Goal: Transaction & Acquisition: Purchase product/service

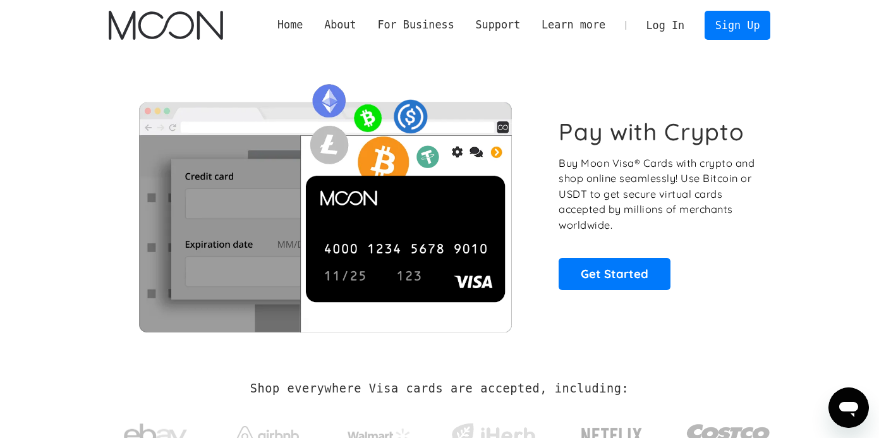
click at [657, 22] on link "Log In" at bounding box center [665, 25] width 59 height 28
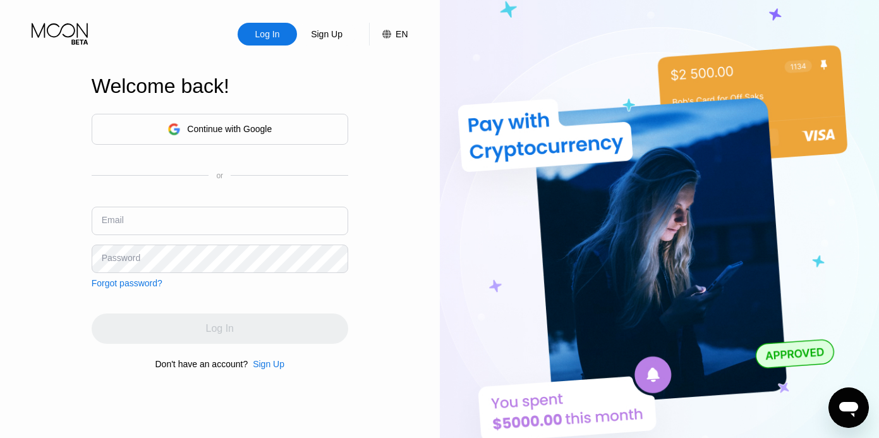
click at [240, 123] on div "Continue with Google" at bounding box center [219, 129] width 104 height 20
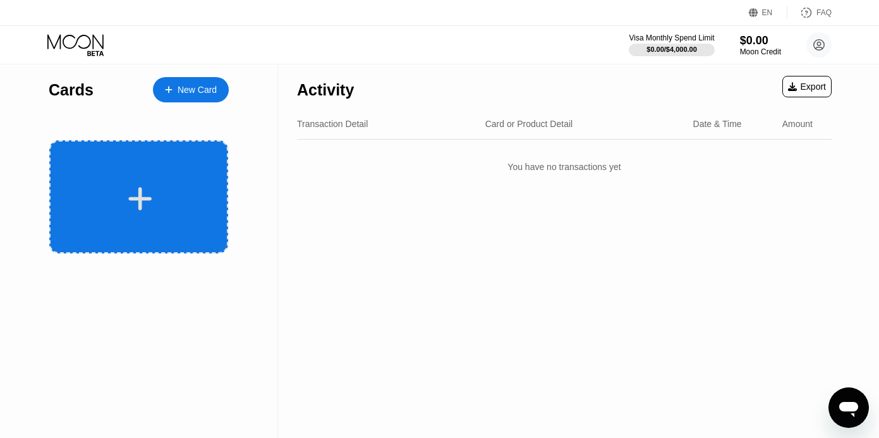
click at [164, 170] on div at bounding box center [138, 196] width 179 height 113
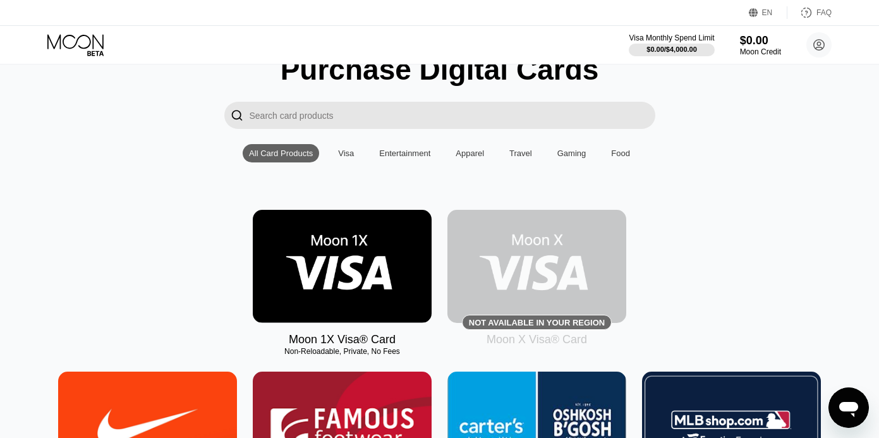
scroll to position [54, 0]
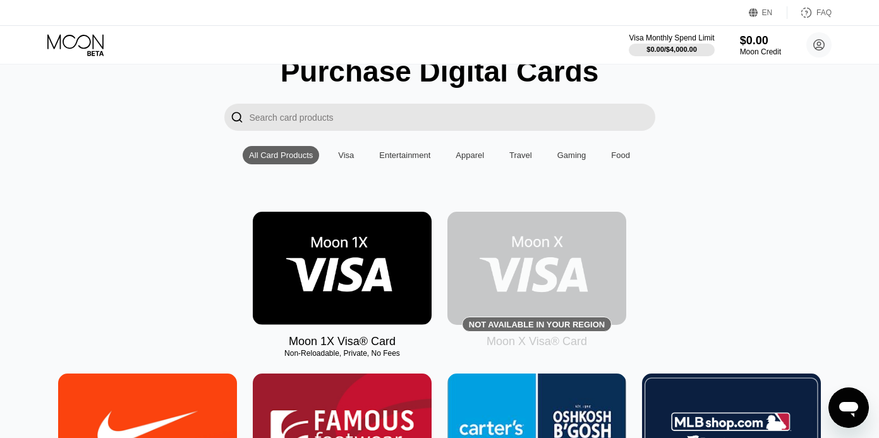
click at [348, 157] on div "Visa" at bounding box center [346, 154] width 16 height 9
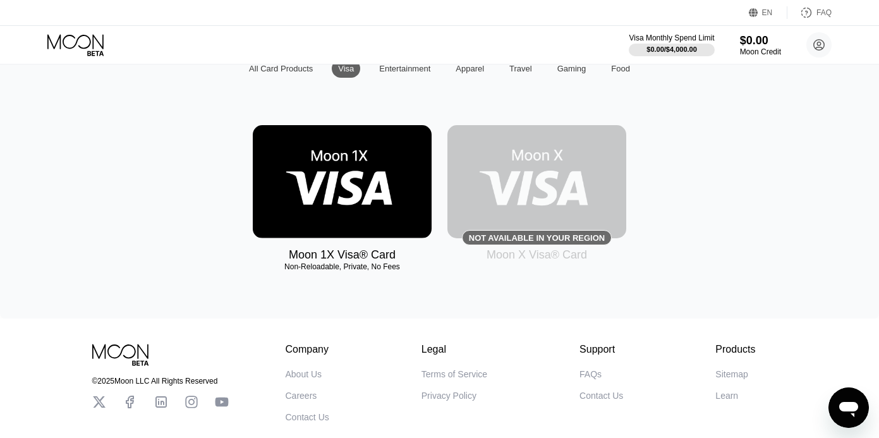
scroll to position [142, 0]
click at [524, 225] on img at bounding box center [536, 181] width 179 height 113
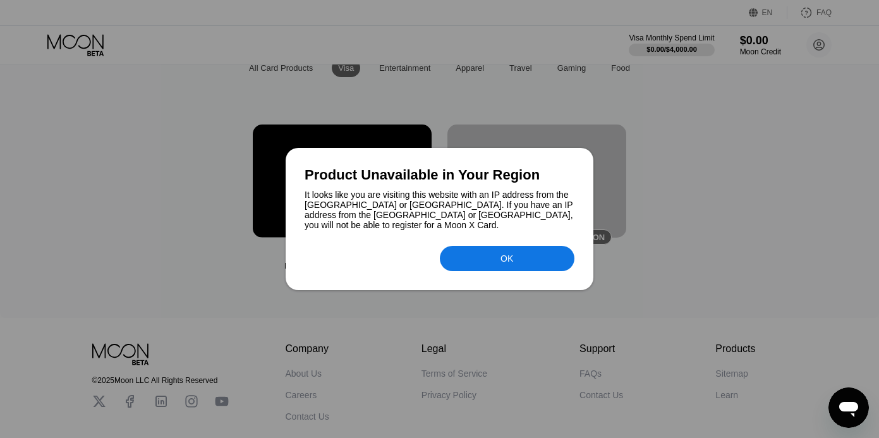
click at [493, 258] on div "OK" at bounding box center [507, 258] width 135 height 25
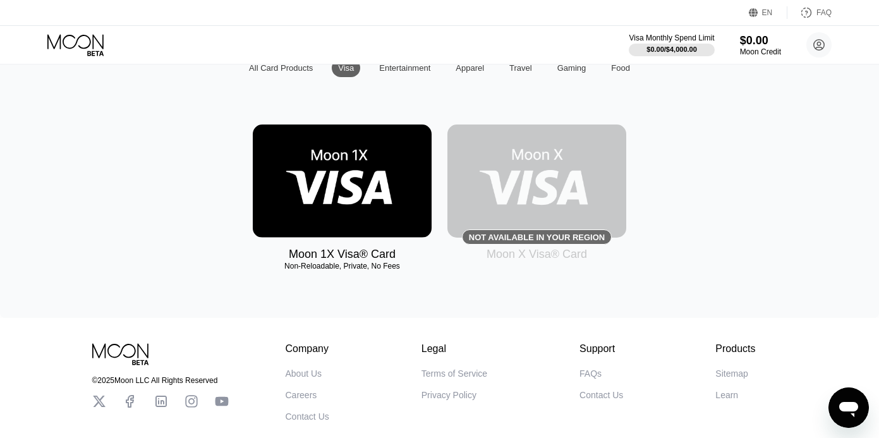
click at [346, 177] on img at bounding box center [342, 181] width 179 height 113
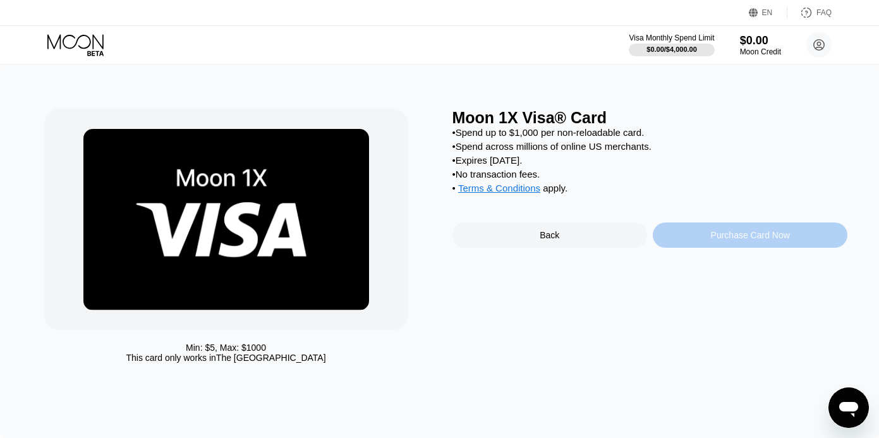
click at [705, 241] on div "Purchase Card Now" at bounding box center [750, 234] width 195 height 25
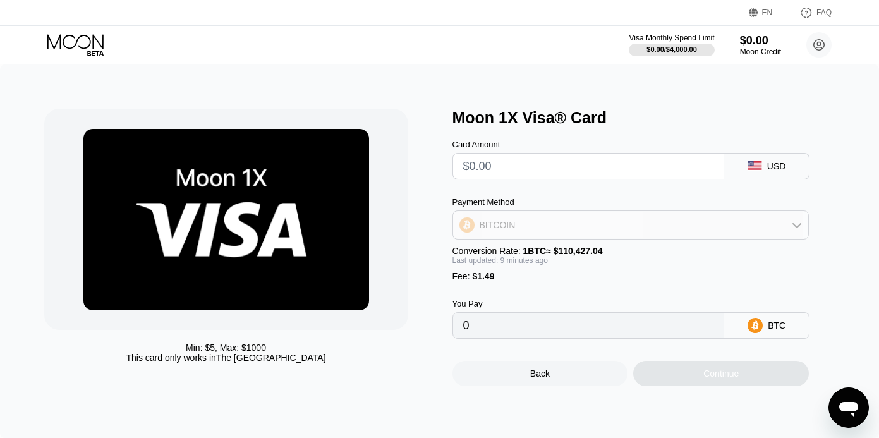
click at [692, 236] on div "BITCOIN" at bounding box center [631, 224] width 356 height 25
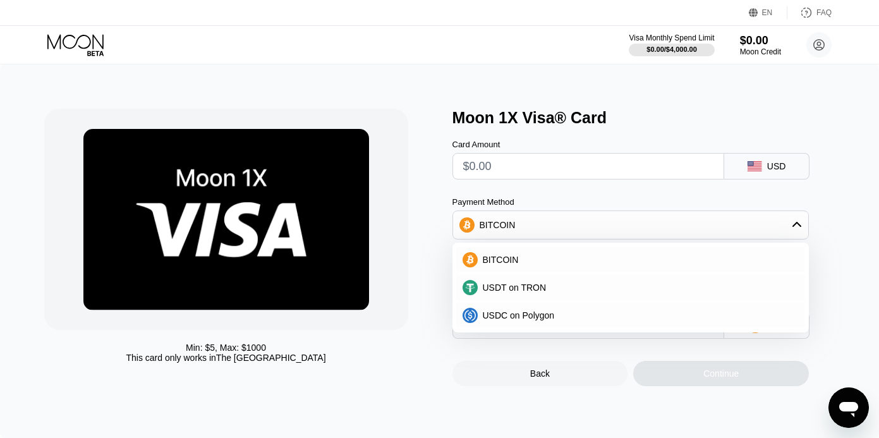
click at [695, 199] on div "Payment Method" at bounding box center [631, 201] width 357 height 9
click at [803, 210] on div "Payment Method BITCOIN BITCOIN USDT on TRON USDC on Polygon" at bounding box center [631, 218] width 357 height 42
click at [801, 216] on div "BITCOIN" at bounding box center [631, 224] width 356 height 25
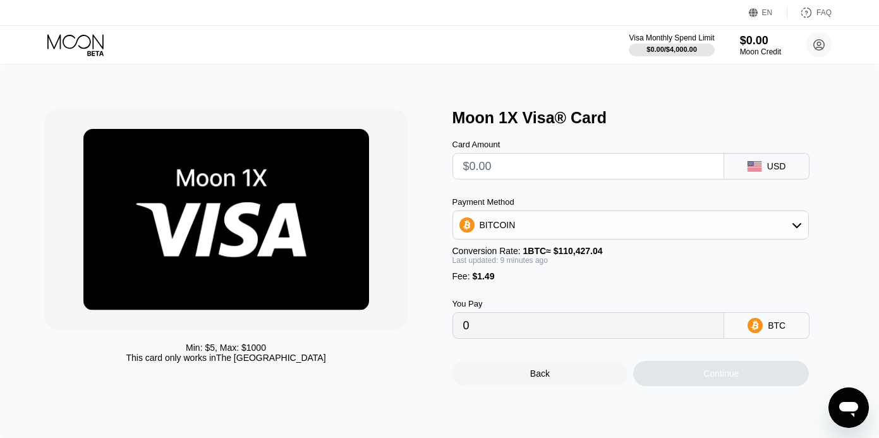
click at [644, 224] on div "BITCOIN" at bounding box center [631, 224] width 356 height 25
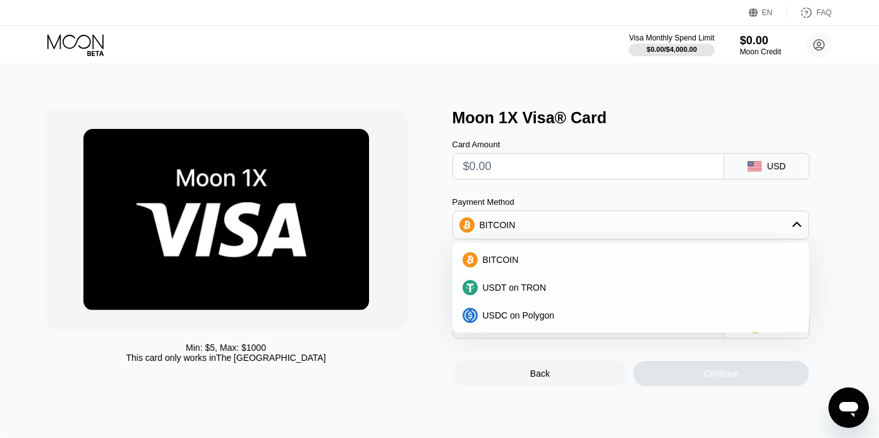
click at [681, 106] on div "Min: $ 5 , Max: $ 1000 This card only works in The United States Moon 1X Visa® …" at bounding box center [439, 251] width 879 height 374
click at [636, 126] on div "Moon 1X Visa® Card" at bounding box center [651, 118] width 396 height 18
click at [782, 111] on div "Moon 1X Visa® Card" at bounding box center [651, 118] width 396 height 18
click at [593, 317] on div "USDC on Polygon" at bounding box center [639, 315] width 322 height 10
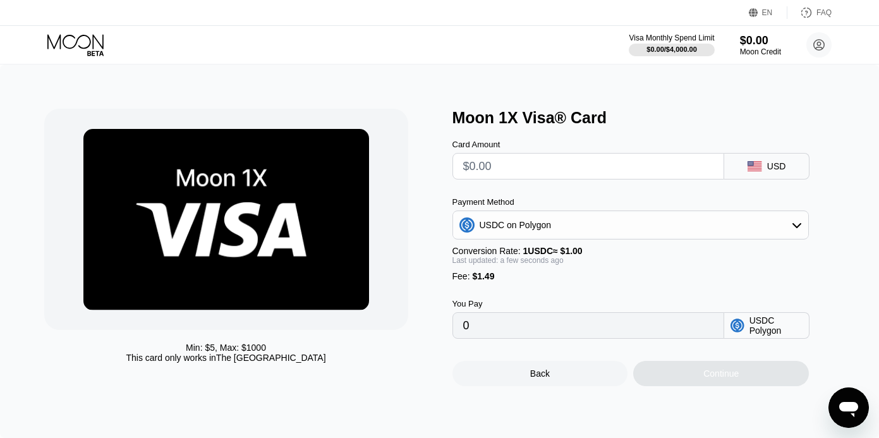
click at [544, 171] on input "text" at bounding box center [588, 166] width 251 height 25
type input "$1"
type input "2.49000000"
type input "$15"
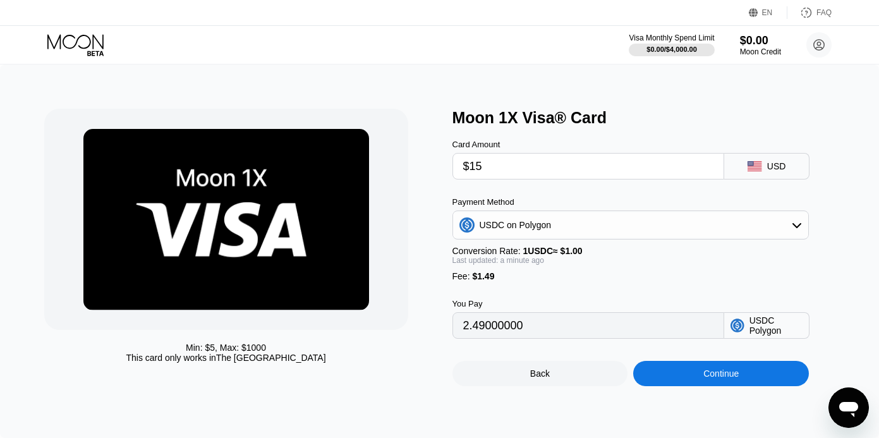
type input "16.49000000"
type input "$150"
type input "151.49000000"
type input "$15"
type input "16.49000000"
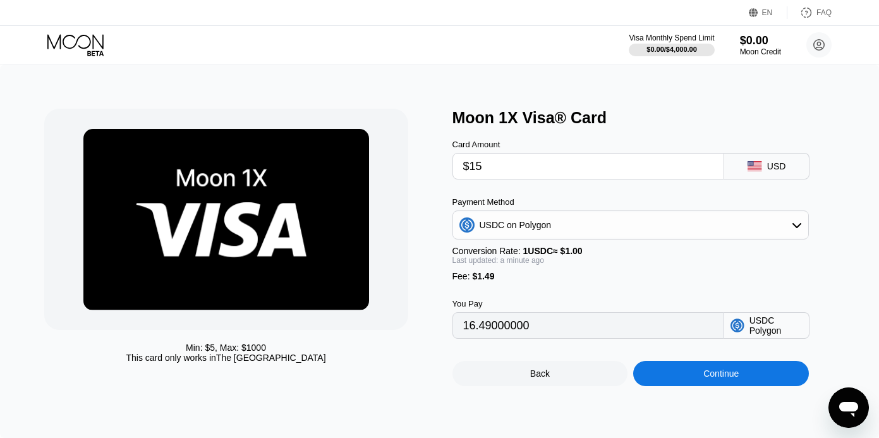
type input "$1"
type input "2.49000000"
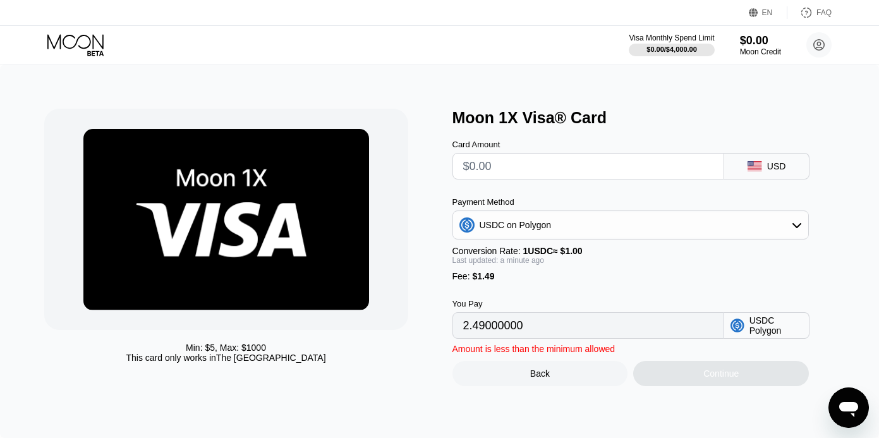
type input "0"
type input "$2"
type input "3.49000000"
type input "$20"
type input "21.49000000"
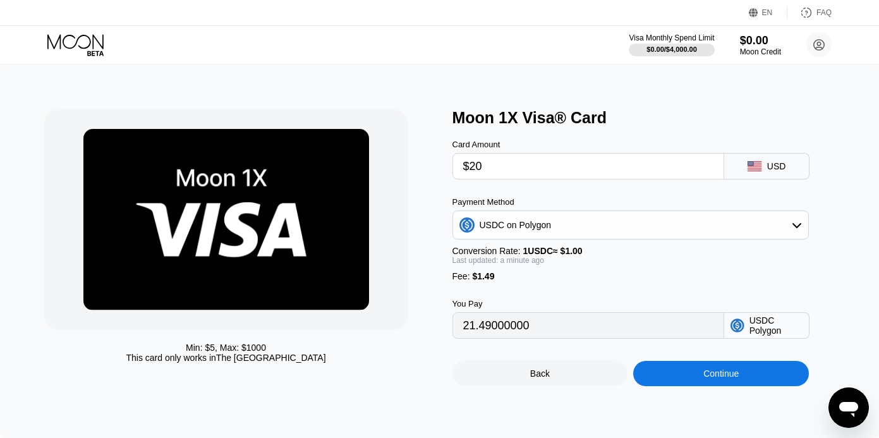
type input "$200"
type input "201.49000000"
type input "$200"
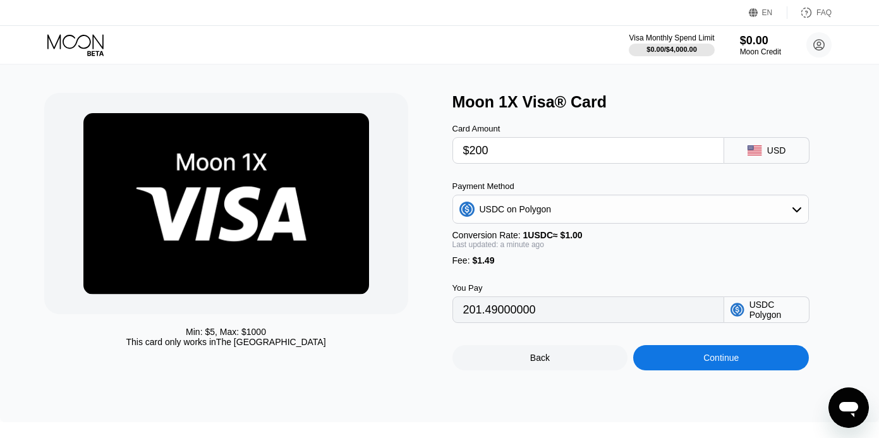
scroll to position [18, 0]
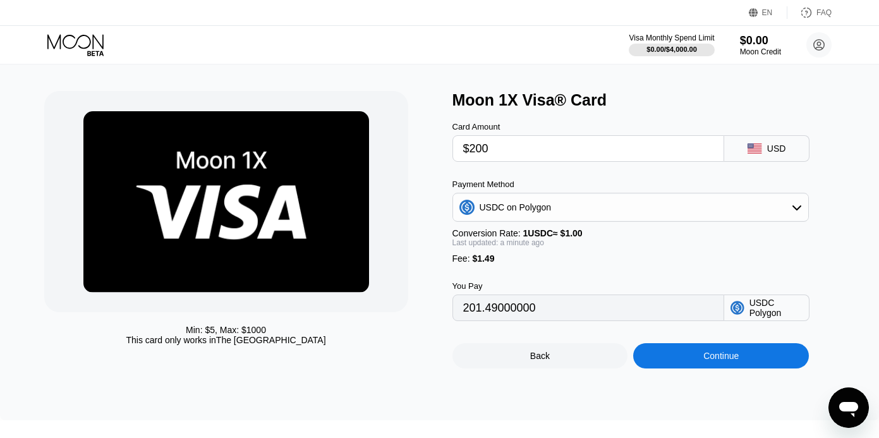
click at [499, 148] on input "$200" at bounding box center [588, 148] width 251 height 25
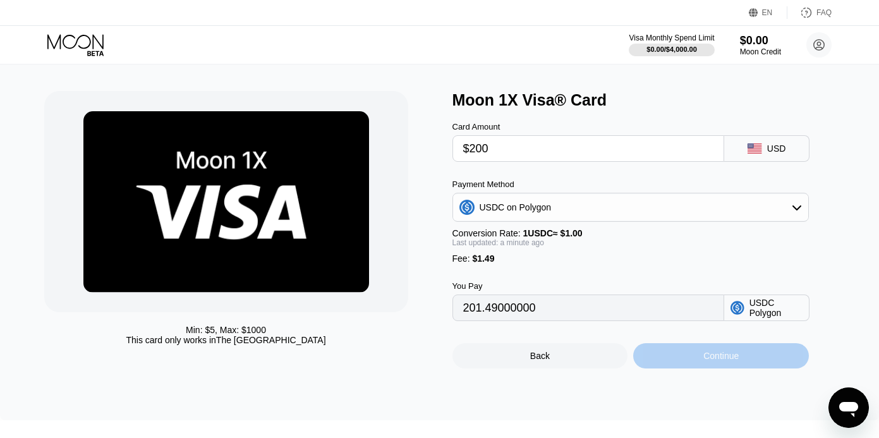
click at [693, 356] on div "Continue" at bounding box center [721, 355] width 176 height 25
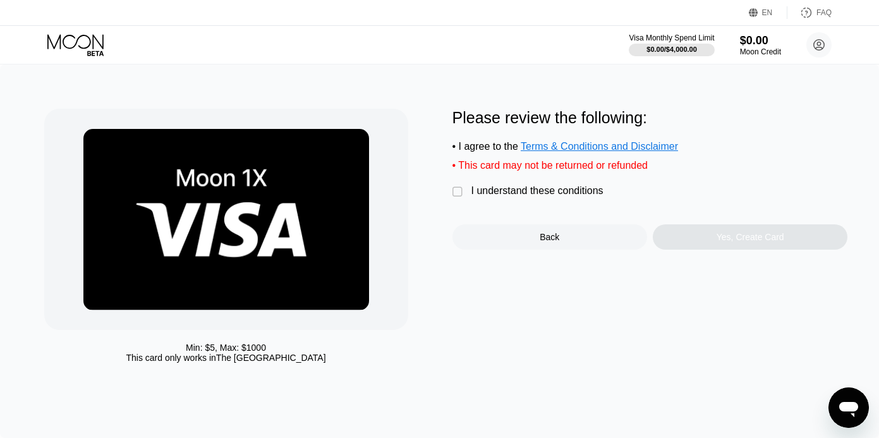
click at [526, 186] on div "Please review the following: • I agree to the Terms & Conditions and Disclaimer…" at bounding box center [651, 179] width 396 height 141
click at [523, 191] on div "I understand these conditions" at bounding box center [537, 190] width 132 height 11
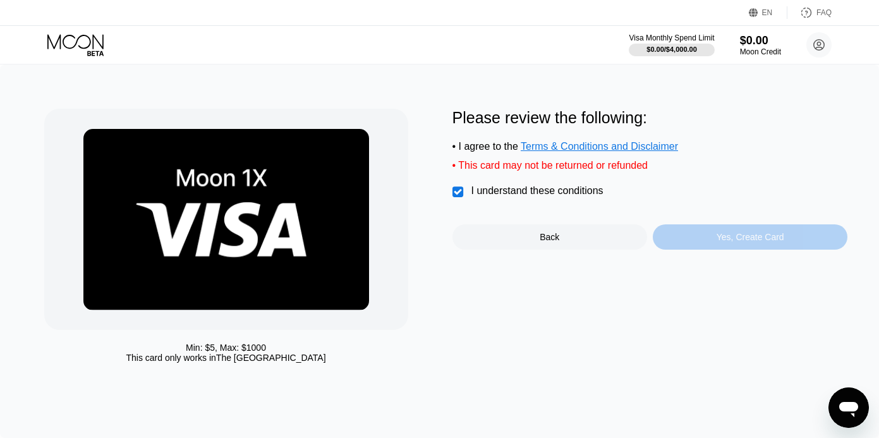
click at [688, 240] on div "Yes, Create Card" at bounding box center [750, 236] width 195 height 25
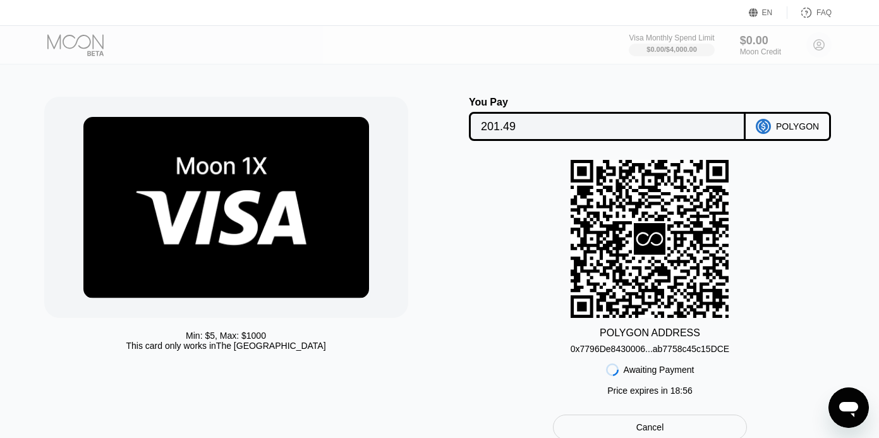
scroll to position [13, 0]
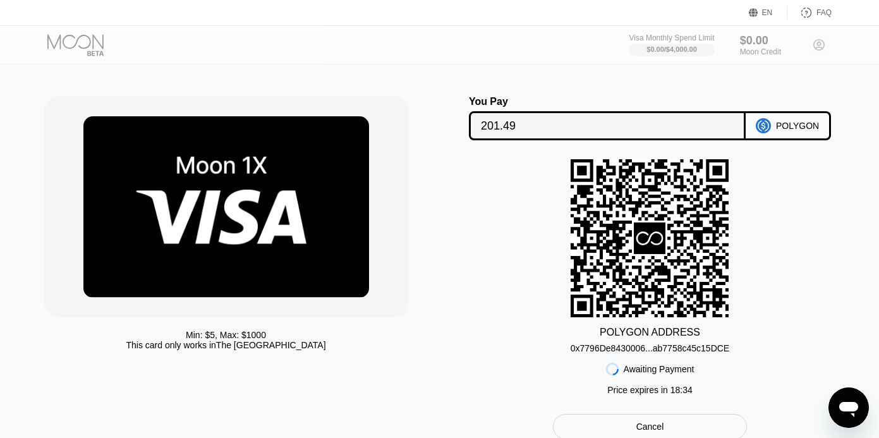
click at [622, 125] on input "201.49" at bounding box center [607, 125] width 253 height 25
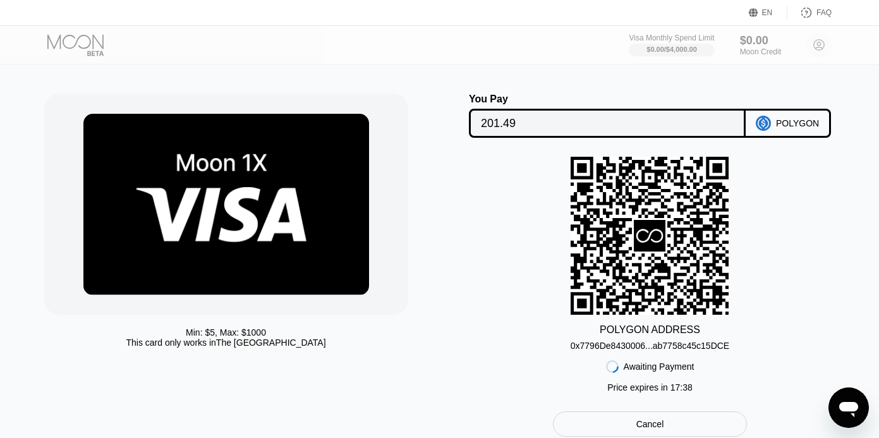
scroll to position [13, 0]
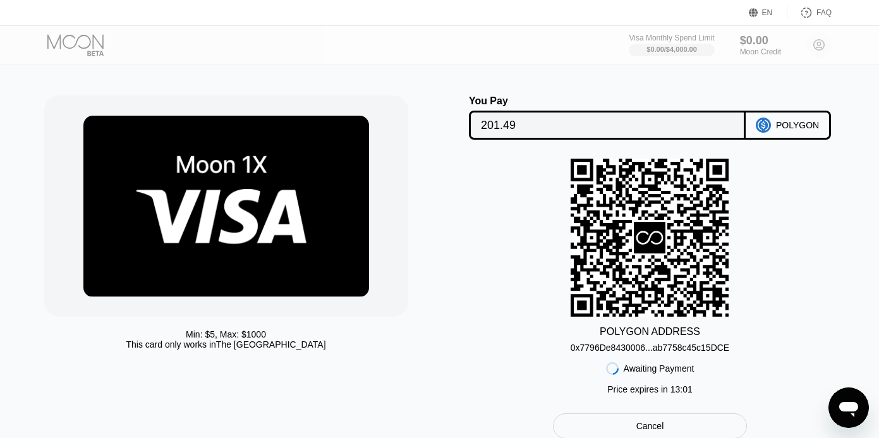
click at [703, 349] on div "0x7796De8430006...ab7758c45c15DCE" at bounding box center [650, 348] width 159 height 10
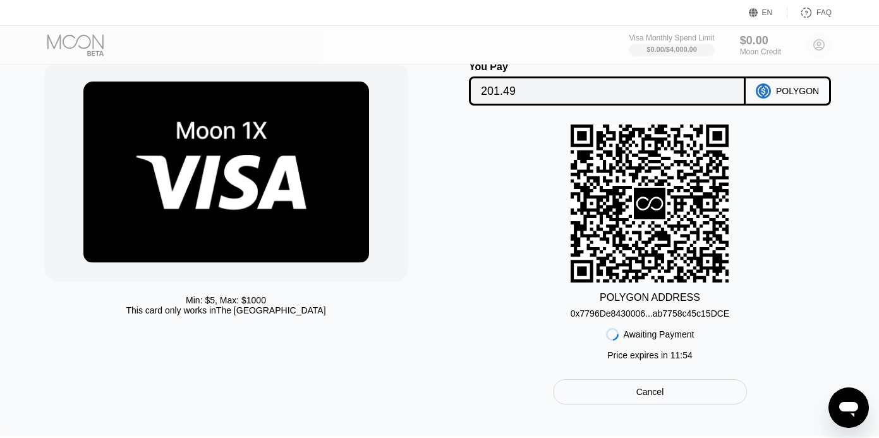
scroll to position [56, 0]
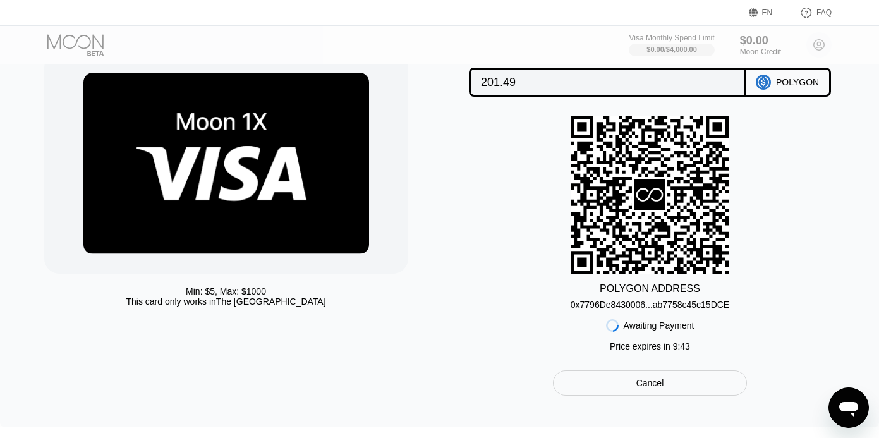
click at [638, 277] on div "POLYGON ADDRESS 0x7796De8430006...ab7758c45c15DCE Awaiting Payment Price expire…" at bounding box center [651, 237] width 396 height 242
click at [652, 304] on div "0x7796De8430006...ab7758c45c15DCE" at bounding box center [650, 305] width 159 height 10
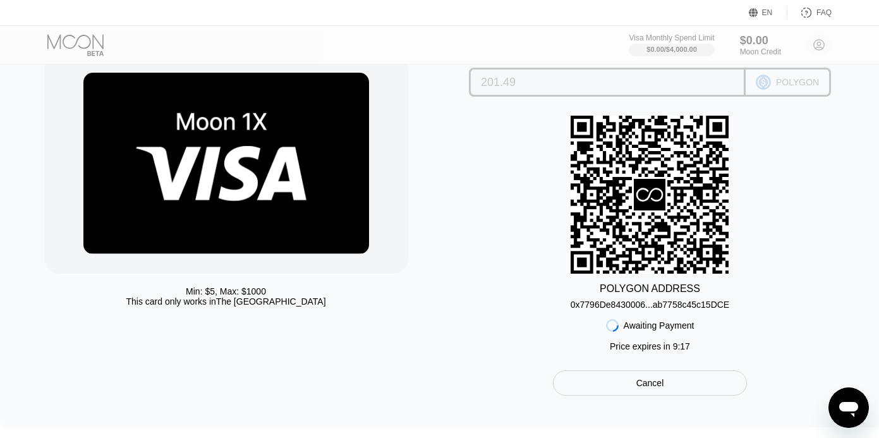
click at [788, 76] on div "POLYGON" at bounding box center [788, 82] width 85 height 29
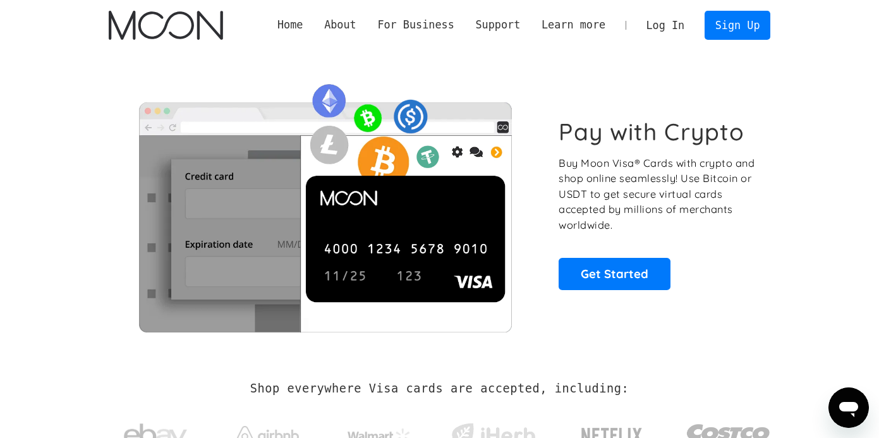
click at [659, 21] on link "Log In" at bounding box center [665, 25] width 59 height 28
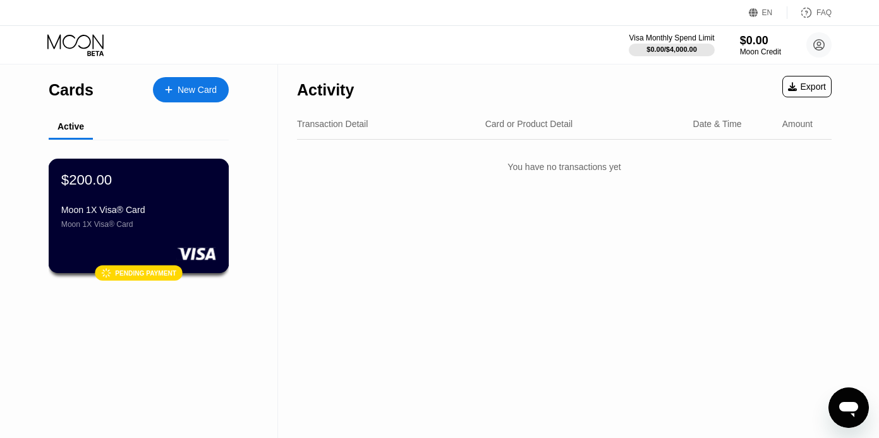
click at [121, 206] on div "Moon 1X Visa® Card" at bounding box center [138, 210] width 155 height 10
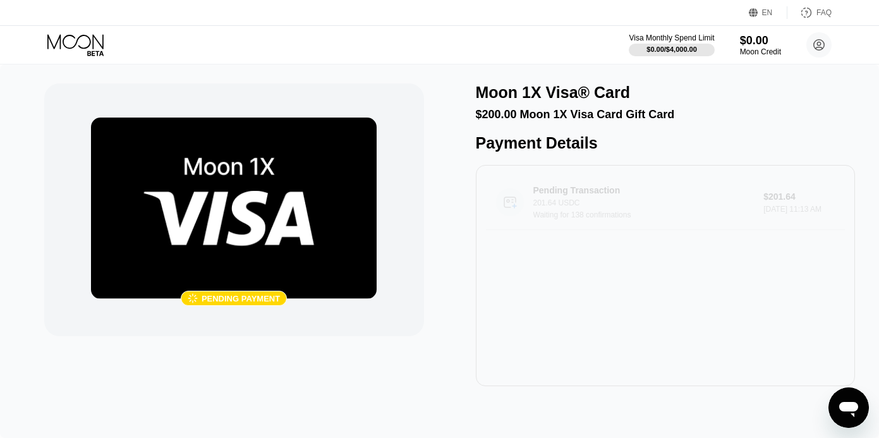
click at [581, 214] on div "Waiting for 138 confirmations" at bounding box center [649, 214] width 232 height 9
click at [648, 91] on div "Moon 1X Visa® Card" at bounding box center [666, 92] width 380 height 18
click at [619, 319] on div "Pending Transaction 201.64 USDC Waiting for 82 confirmations $201.64 Sep 25, 20…" at bounding box center [666, 275] width 380 height 221
click at [596, 197] on div "Pending Transaction 201.64 USDC Waiting for 82 confirmations" at bounding box center [649, 202] width 232 height 34
click at [603, 215] on div "Waiting for 82 confirmations" at bounding box center [649, 214] width 232 height 9
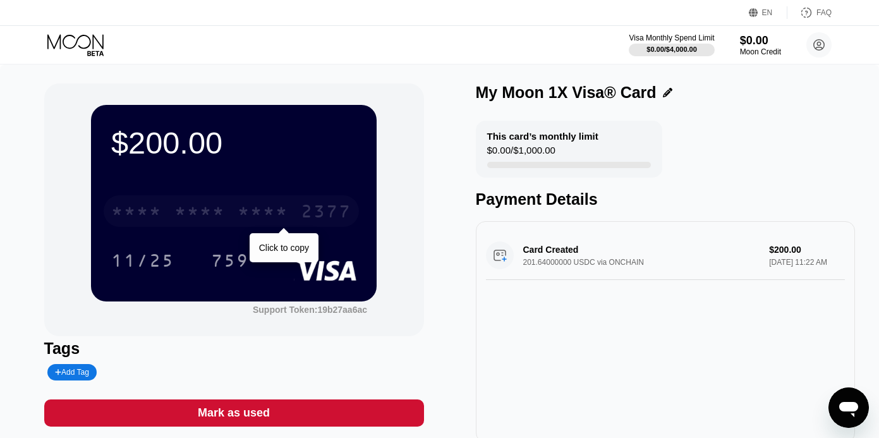
click at [283, 202] on div "* * * * * * * * * * * * 2377" at bounding box center [231, 211] width 255 height 32
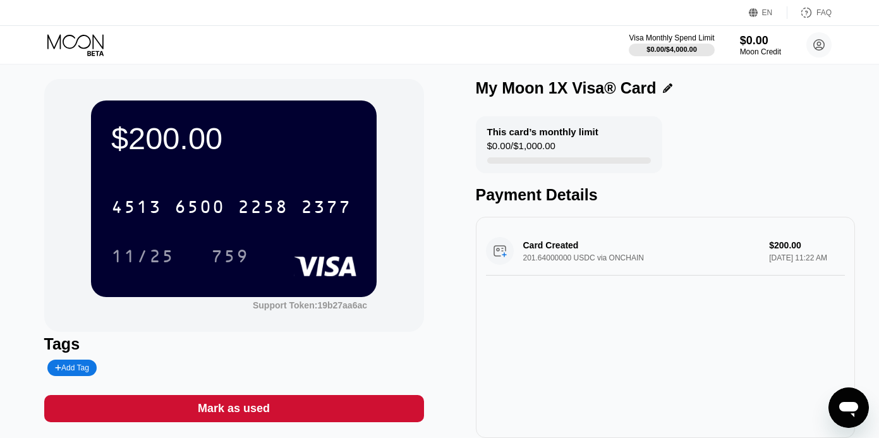
scroll to position [20, 0]
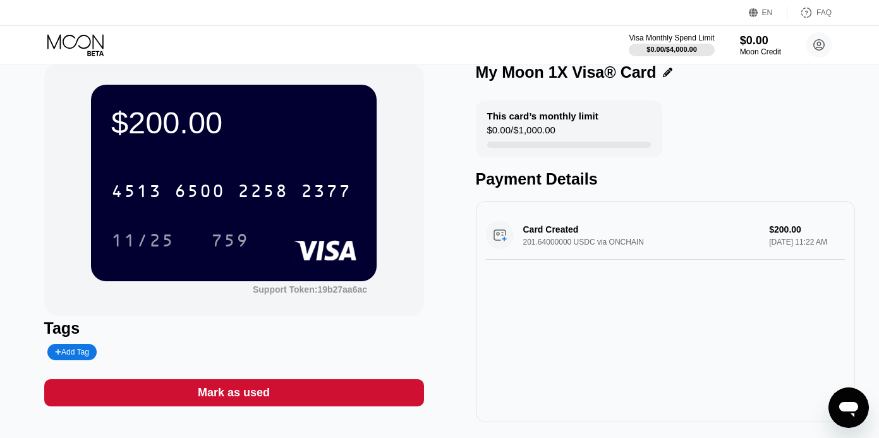
click at [87, 40] on icon at bounding box center [76, 45] width 59 height 22
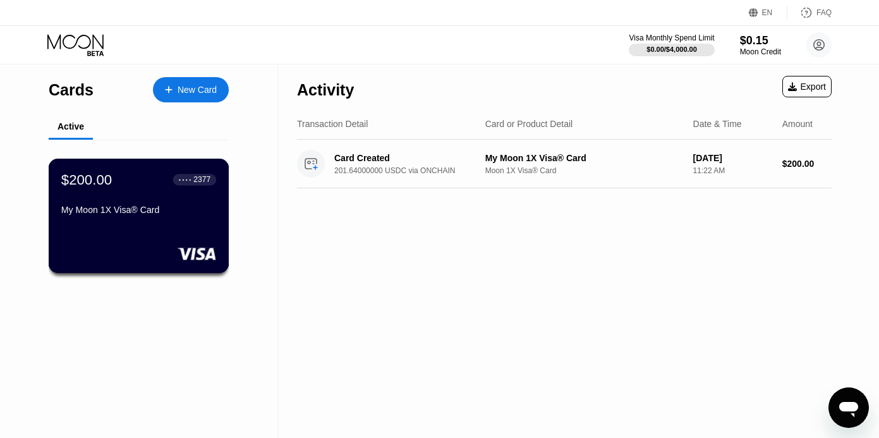
click at [174, 217] on div "My Moon 1X Visa® Card" at bounding box center [138, 212] width 155 height 15
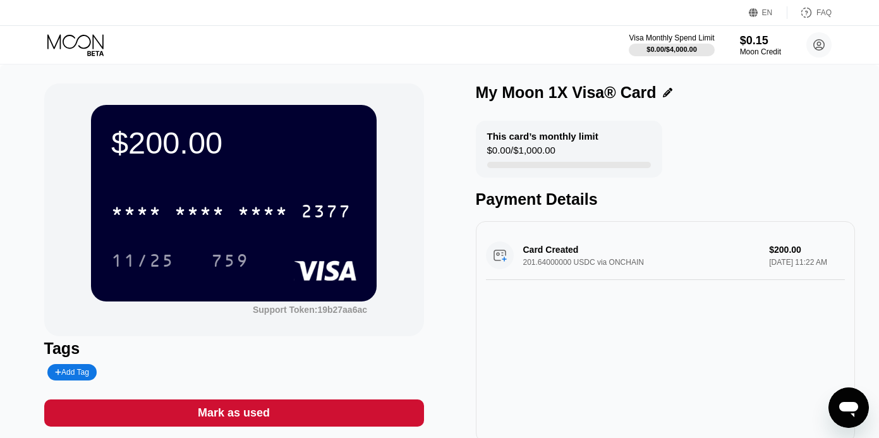
click at [303, 179] on div "$200.00 * * * * * * * * * * * * 2377 11/25 759" at bounding box center [234, 203] width 286 height 196
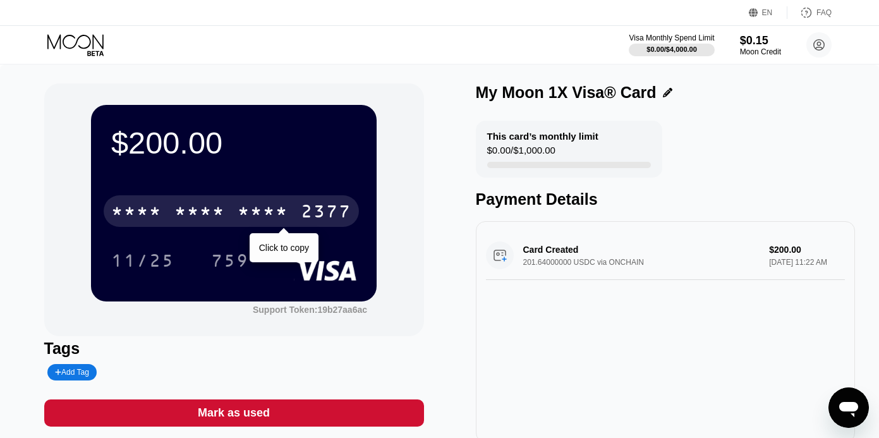
click at [321, 220] on div "2377" at bounding box center [326, 213] width 51 height 20
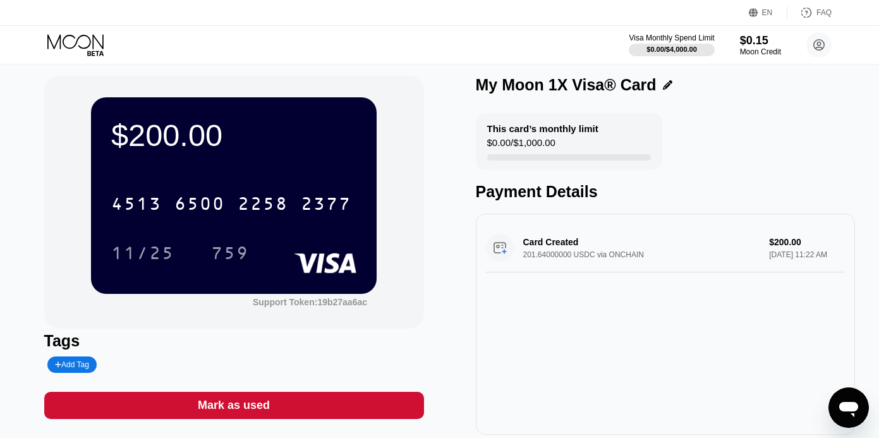
scroll to position [6, 0]
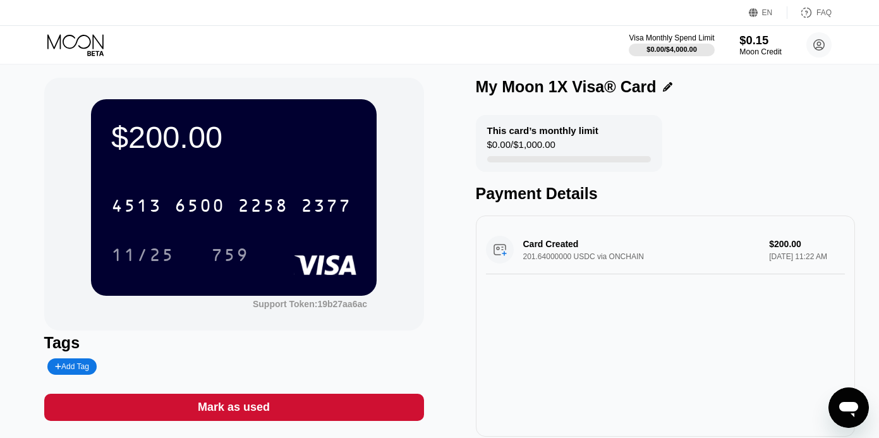
click at [755, 47] on div "Moon Credit" at bounding box center [760, 51] width 42 height 9
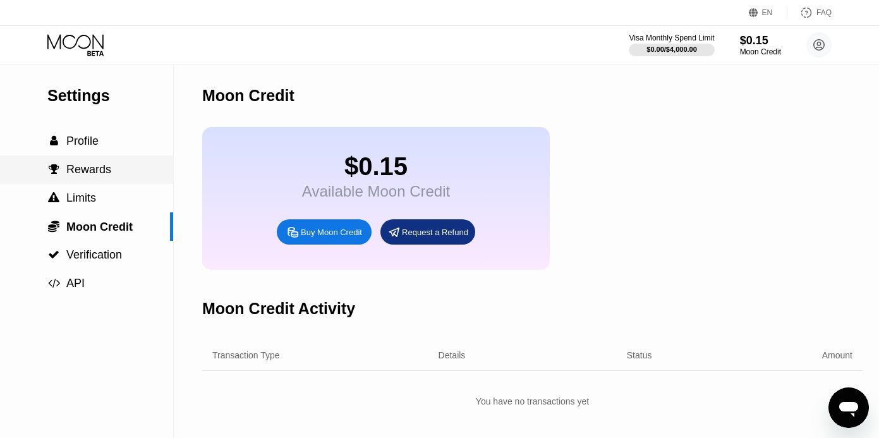
click at [104, 164] on span "Rewards" at bounding box center [88, 169] width 45 height 13
click at [97, 137] on span "Profile" at bounding box center [82, 141] width 32 height 13
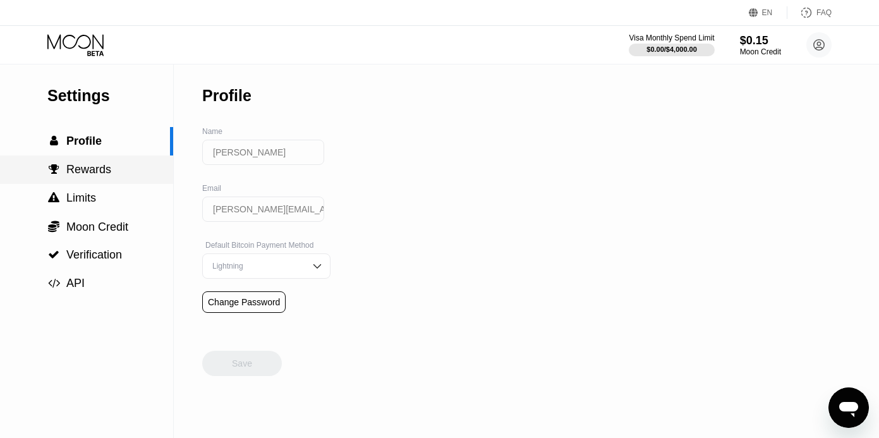
click at [98, 171] on span "Rewards" at bounding box center [88, 169] width 45 height 13
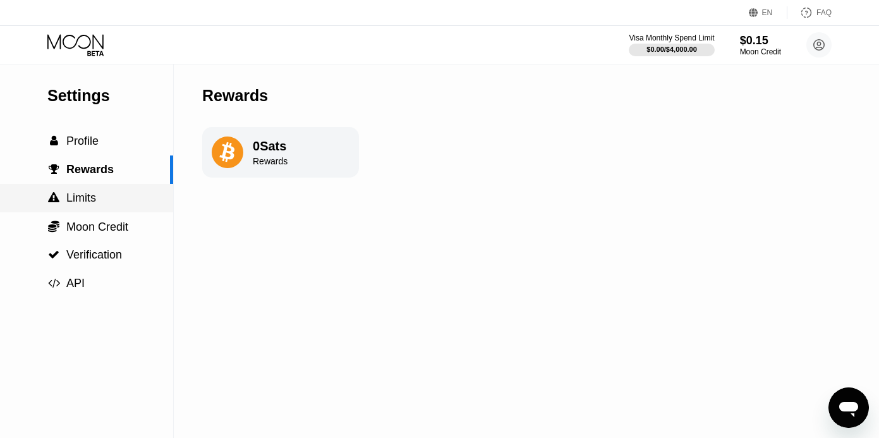
click at [100, 193] on div " Limits" at bounding box center [86, 198] width 173 height 13
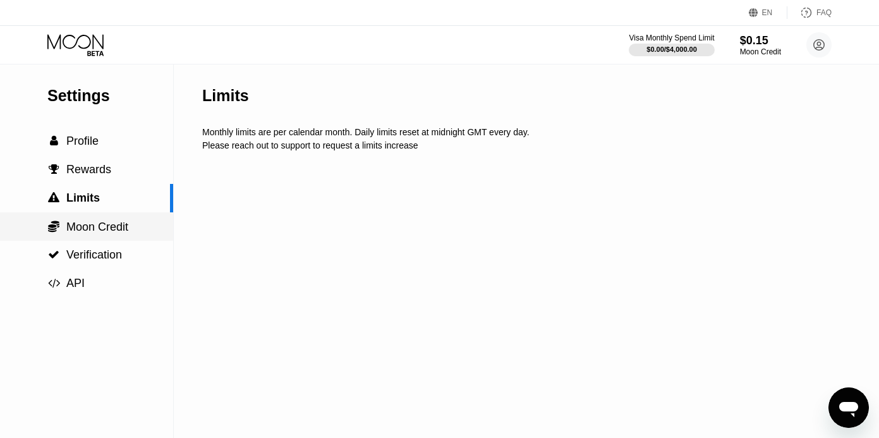
click at [101, 231] on span "Moon Credit" at bounding box center [97, 227] width 62 height 13
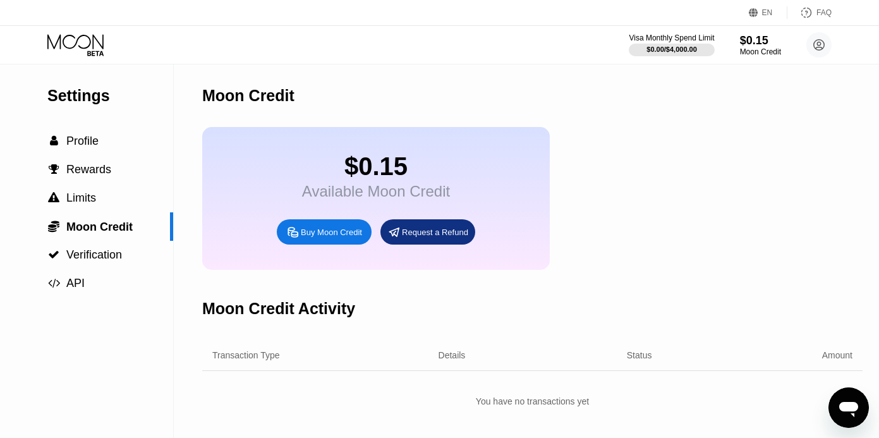
click at [85, 43] on icon at bounding box center [76, 45] width 59 height 22
